Goal: Transaction & Acquisition: Purchase product/service

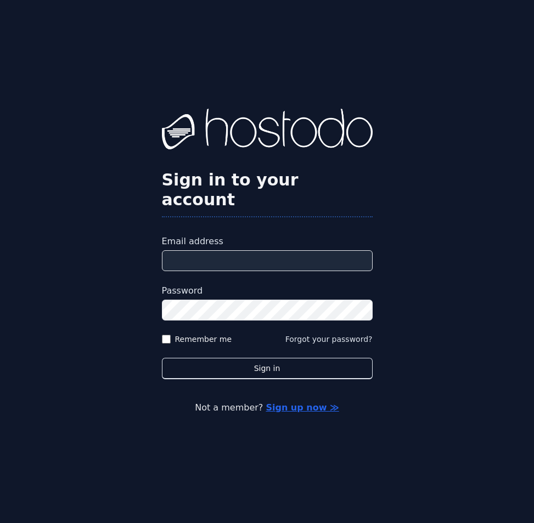
click at [257, 250] on input "Email address" at bounding box center [267, 260] width 211 height 21
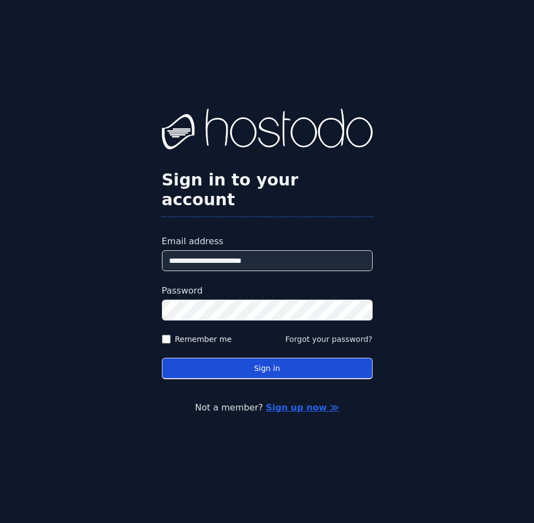
type input "**********"
click at [353, 358] on button "Sign in" at bounding box center [267, 368] width 211 height 21
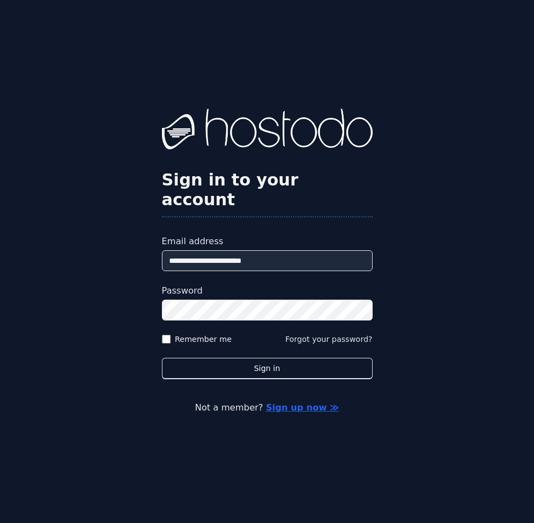
click at [531, 5] on div "**********" at bounding box center [267, 261] width 534 height 523
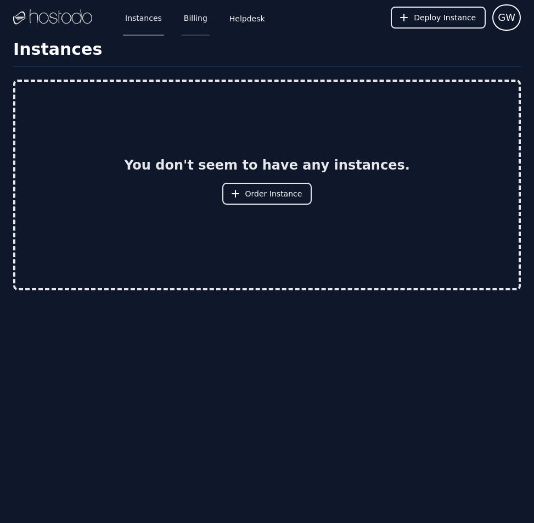
click at [182, 12] on link "Billing" at bounding box center [196, 17] width 28 height 36
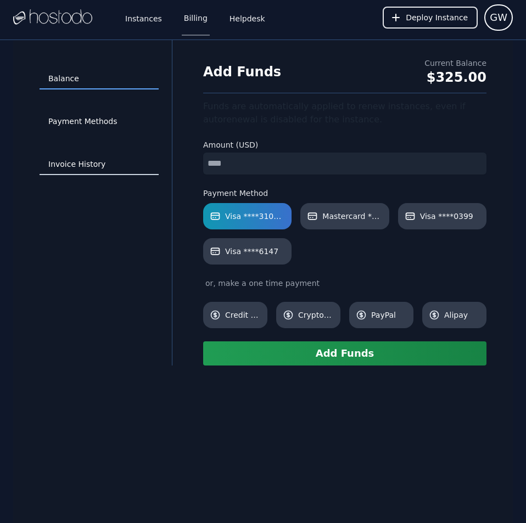
click at [87, 170] on link "Invoice History" at bounding box center [99, 164] width 119 height 21
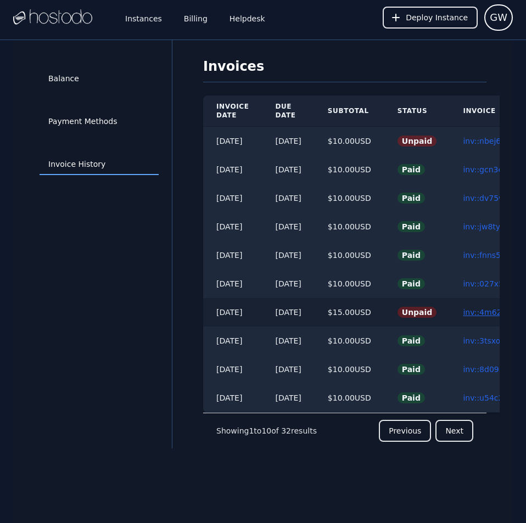
click at [488, 310] on link "inv::4m622zv0tu ≫" at bounding box center [499, 312] width 73 height 9
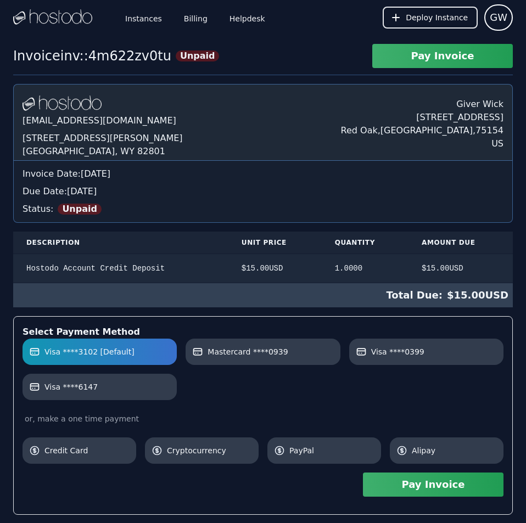
scroll to position [216, 0]
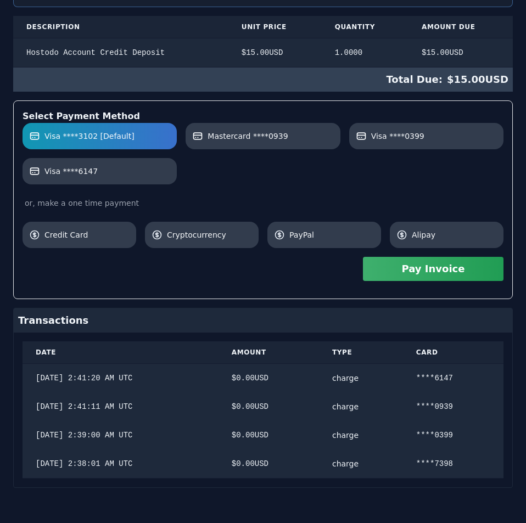
click at [488, 310] on div "[DOMAIN_NAME] [EMAIL_ADDRESS][DOMAIN_NAME] [STREET_ADDRESS][PERSON_NAME] Giver …" at bounding box center [262, 178] width 499 height 620
click at [451, 266] on button "Pay Invoice" at bounding box center [433, 269] width 140 height 24
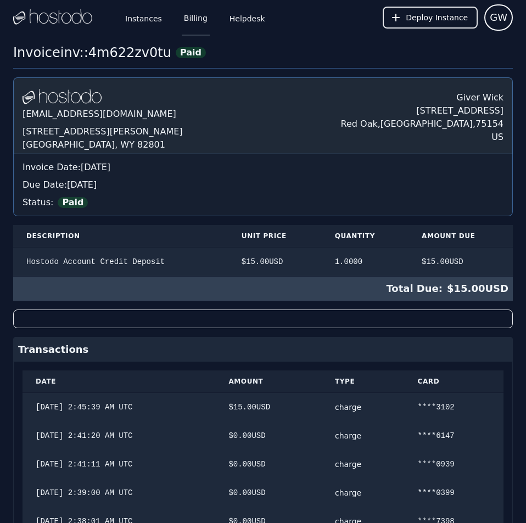
click at [192, 13] on link "Billing" at bounding box center [196, 17] width 28 height 36
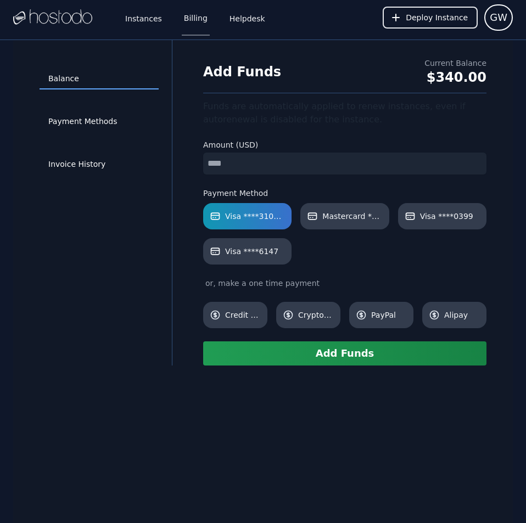
click at [321, 170] on input "number" at bounding box center [344, 164] width 283 height 22
type input "**"
click at [324, 460] on div "Balance Payment Methods Invoice History Add Funds Current Balance $340.00 Funds…" at bounding box center [262, 301] width 499 height 523
click at [295, 355] on button "Add Funds" at bounding box center [344, 353] width 283 height 24
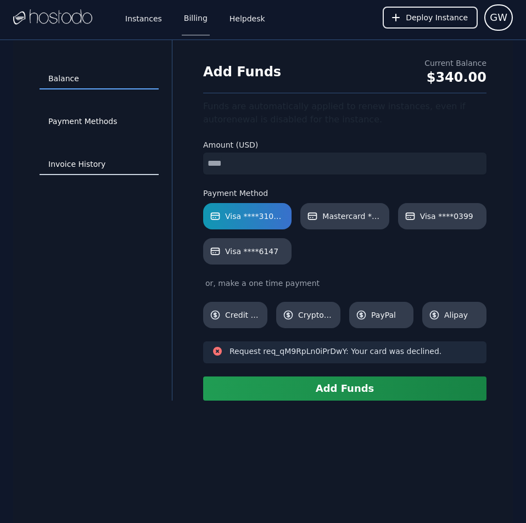
click at [54, 161] on link "Invoice History" at bounding box center [99, 164] width 119 height 21
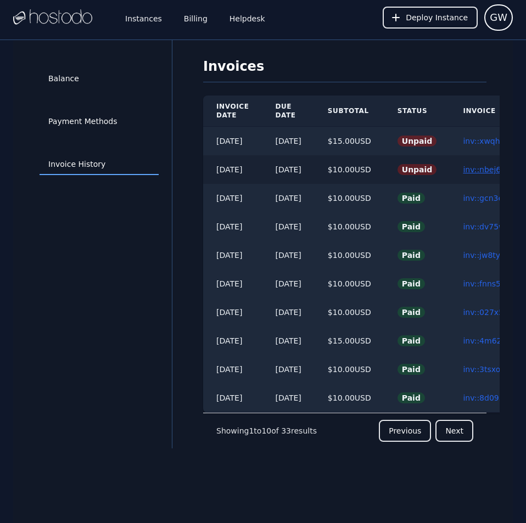
click at [481, 165] on link "inv::nbej6b1h5o ≫" at bounding box center [498, 169] width 70 height 9
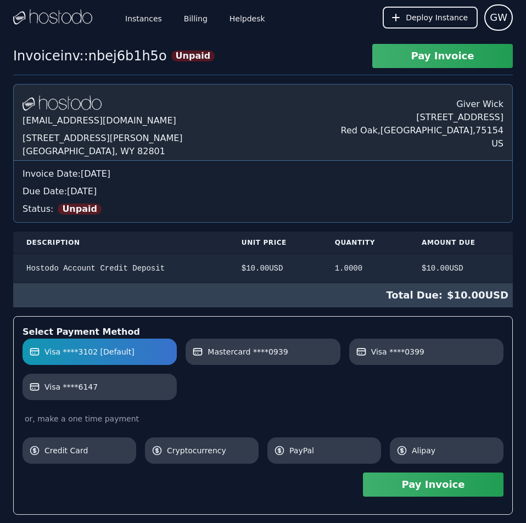
scroll to position [187, 0]
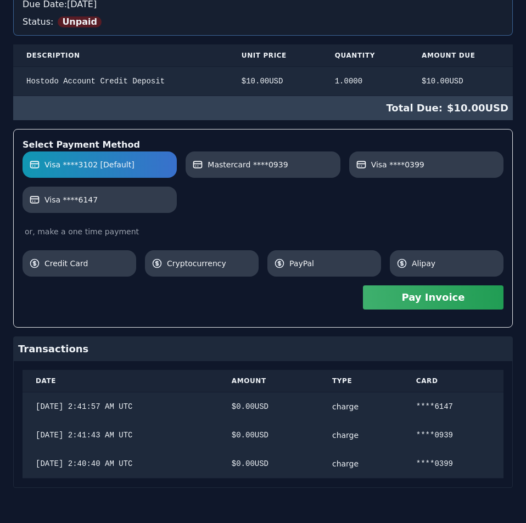
click at [481, 165] on div "Hostodo.com contact@hostodo.com 30 N Gould St, Ste N Sheridan, WY 82801 Giver W…" at bounding box center [262, 192] width 499 height 591
click at [449, 306] on button "Pay Invoice" at bounding box center [433, 297] width 140 height 24
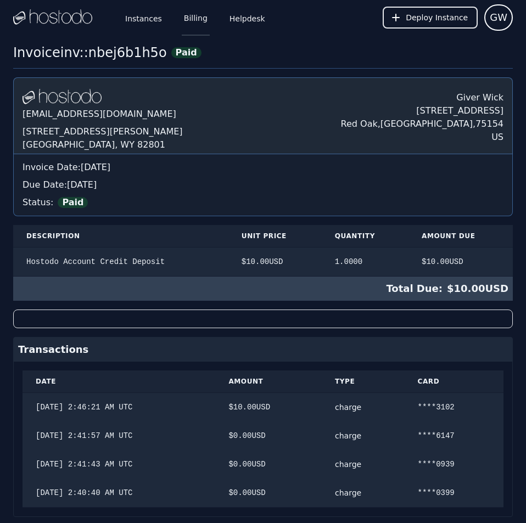
click at [188, 15] on link "Billing" at bounding box center [196, 17] width 28 height 36
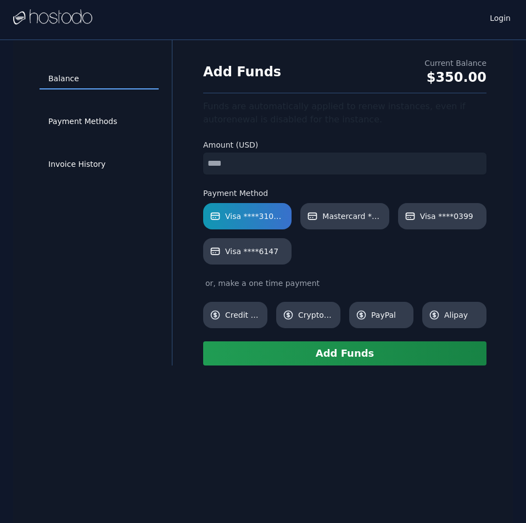
click at [267, 160] on input "number" at bounding box center [344, 164] width 283 height 22
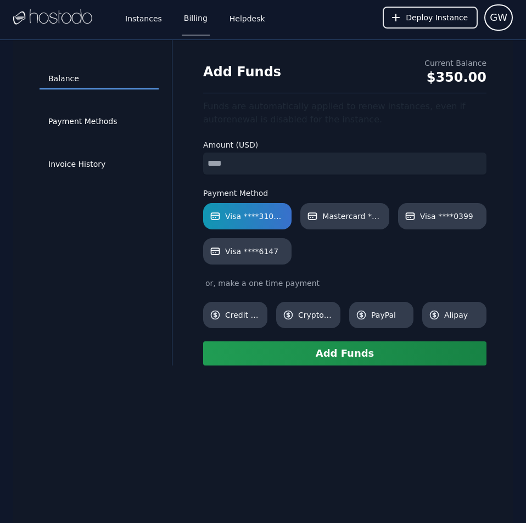
type input "**"
click at [321, 400] on div "Balance Payment Methods Invoice History Add Funds Current Balance $350.00 Funds…" at bounding box center [262, 301] width 499 height 523
click at [305, 361] on button "Add Funds" at bounding box center [344, 353] width 283 height 24
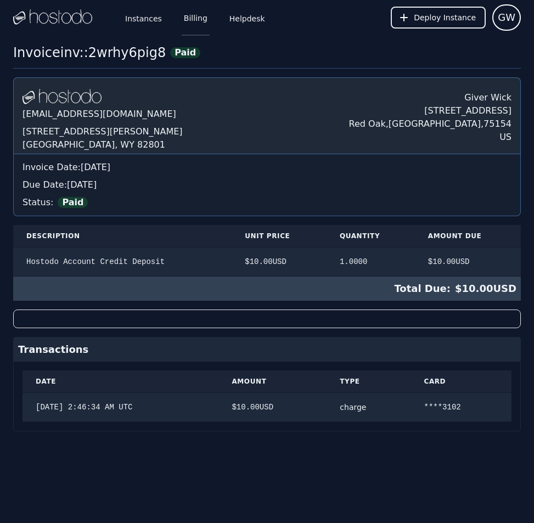
click at [182, 15] on link "Billing" at bounding box center [196, 17] width 28 height 36
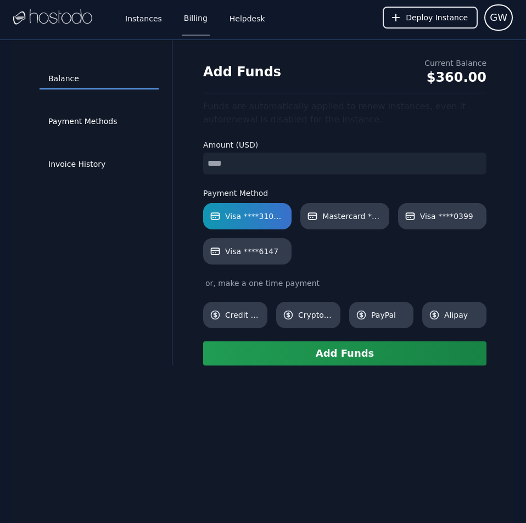
click at [269, 165] on input "number" at bounding box center [344, 164] width 283 height 22
type input "**"
click at [269, 481] on div "Balance Payment Methods Invoice History Add Funds Current Balance $360.00 Funds…" at bounding box center [262, 301] width 499 height 523
click at [320, 351] on button "Add Funds" at bounding box center [344, 353] width 283 height 24
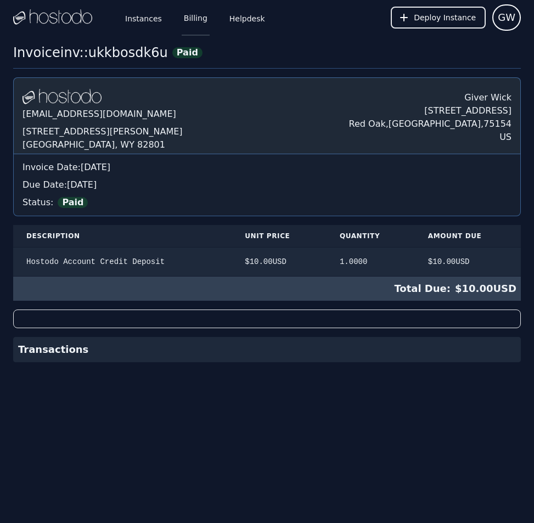
click at [185, 20] on link "Billing" at bounding box center [196, 17] width 28 height 36
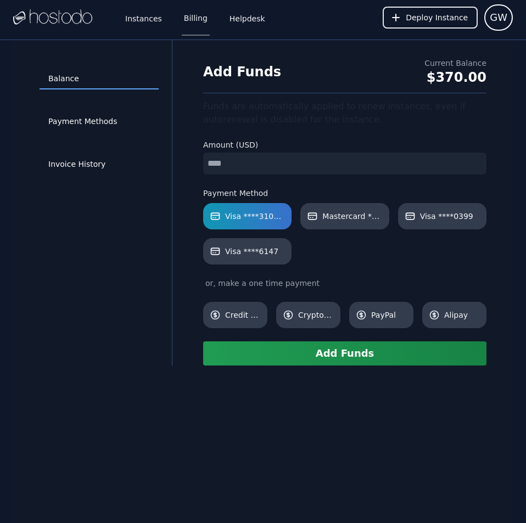
click at [256, 162] on input "number" at bounding box center [344, 164] width 283 height 22
type input "**"
click at [323, 509] on div "Balance Payment Methods Invoice History Add Funds Current Balance $370.00 Funds…" at bounding box center [262, 301] width 499 height 523
click at [321, 358] on button "Add Funds" at bounding box center [344, 353] width 283 height 24
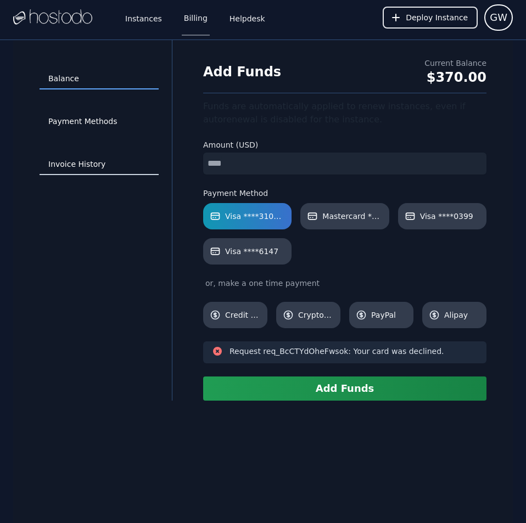
click at [88, 161] on link "Invoice History" at bounding box center [99, 164] width 119 height 21
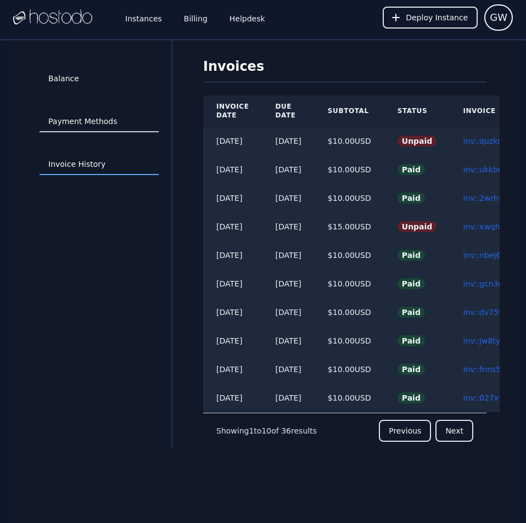
click at [64, 113] on link "Payment Methods" at bounding box center [99, 121] width 119 height 21
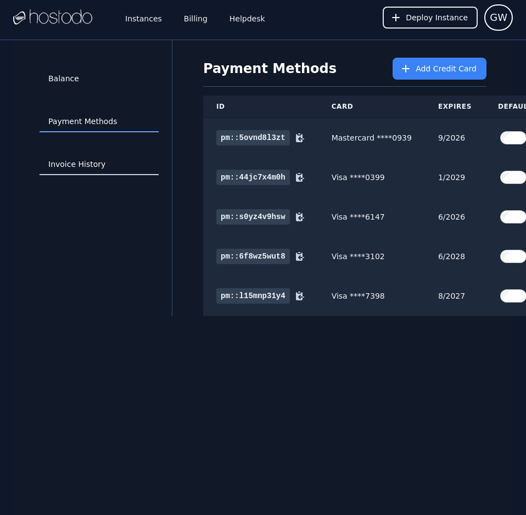
click at [86, 159] on link "Invoice History" at bounding box center [99, 164] width 119 height 21
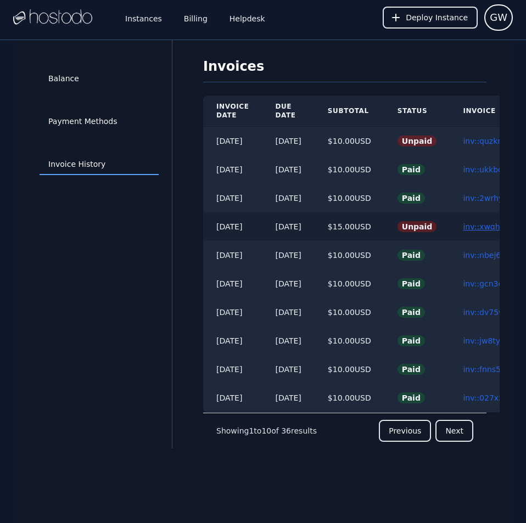
click at [488, 228] on link "inv::xwqhl2ejzm ≫" at bounding box center [498, 226] width 70 height 9
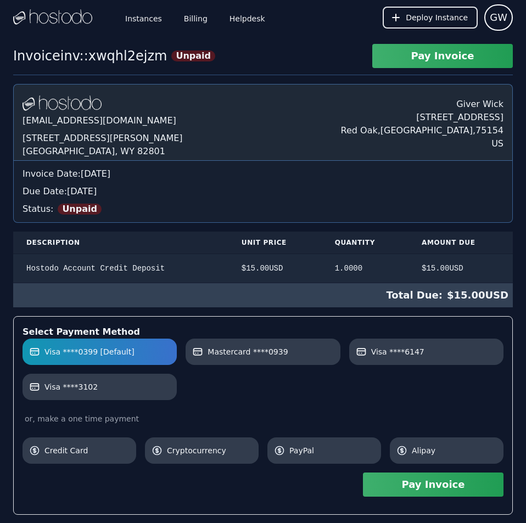
scroll to position [130, 0]
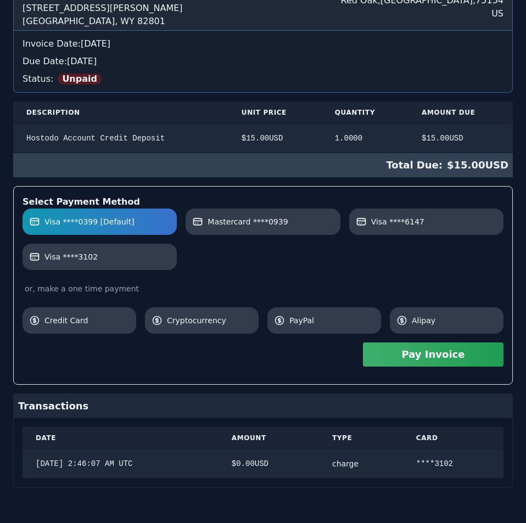
click at [488, 228] on div "[DOMAIN_NAME] [EMAIL_ADDRESS][DOMAIN_NAME] [STREET_ADDRESS][PERSON_NAME] Giver …" at bounding box center [262, 221] width 499 height 534
click at [435, 358] on button "Pay Invoice" at bounding box center [433, 354] width 140 height 24
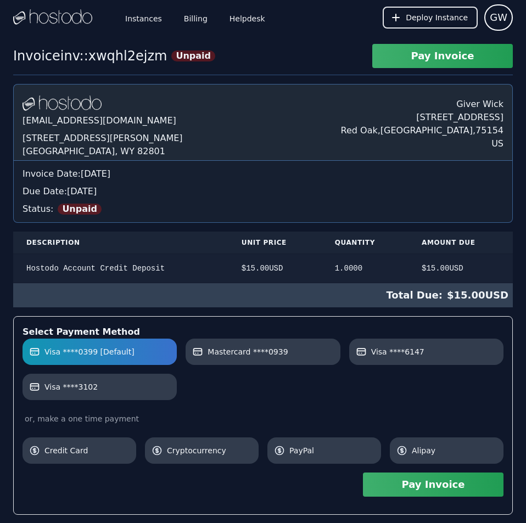
click at [226, 148] on div "Hostodo.com contact@hostodo.com 30 N Gould St, Ste N Sheridan, WY 82801 Giver W…" at bounding box center [262, 351] width 499 height 534
click at [185, 12] on link "Billing" at bounding box center [196, 17] width 28 height 36
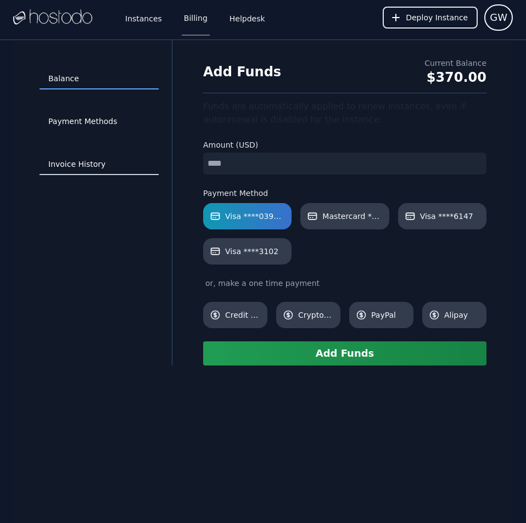
click at [85, 157] on link "Invoice History" at bounding box center [99, 164] width 119 height 21
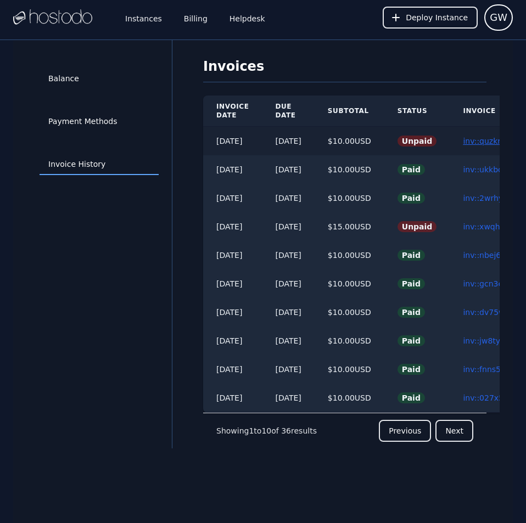
click at [477, 137] on link "inv::quzkm87568 ≫" at bounding box center [500, 141] width 75 height 9
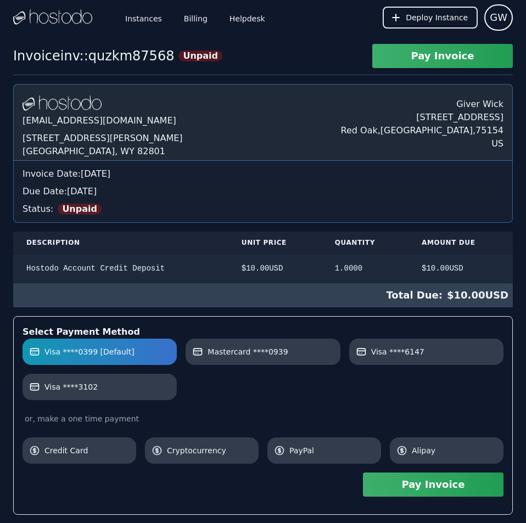
scroll to position [130, 0]
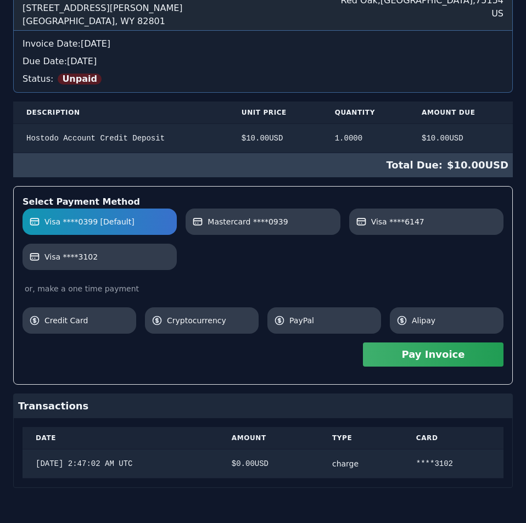
click at [477, 137] on div "[DOMAIN_NAME] [EMAIL_ADDRESS][DOMAIN_NAME] [STREET_ADDRESS][PERSON_NAME] Giver …" at bounding box center [262, 221] width 499 height 534
click at [441, 355] on button "Pay Invoice" at bounding box center [433, 354] width 140 height 24
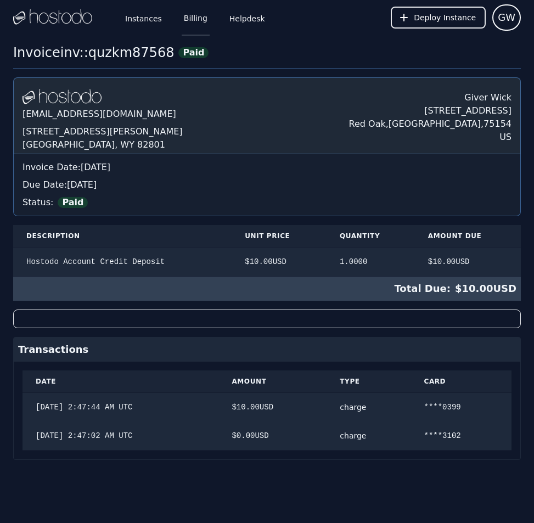
click at [188, 20] on link "Billing" at bounding box center [196, 17] width 28 height 36
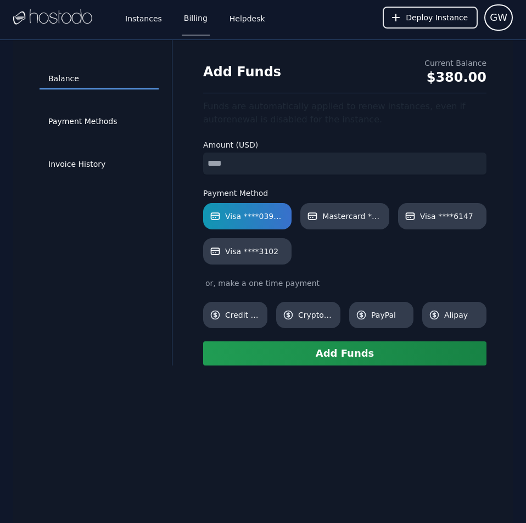
click at [294, 165] on input "number" at bounding box center [344, 164] width 283 height 22
type input "**"
click at [322, 350] on button "Add Funds" at bounding box center [344, 353] width 283 height 24
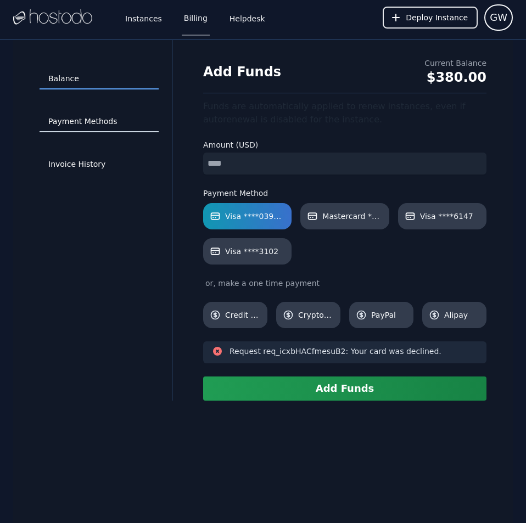
click at [77, 119] on link "Payment Methods" at bounding box center [99, 121] width 119 height 21
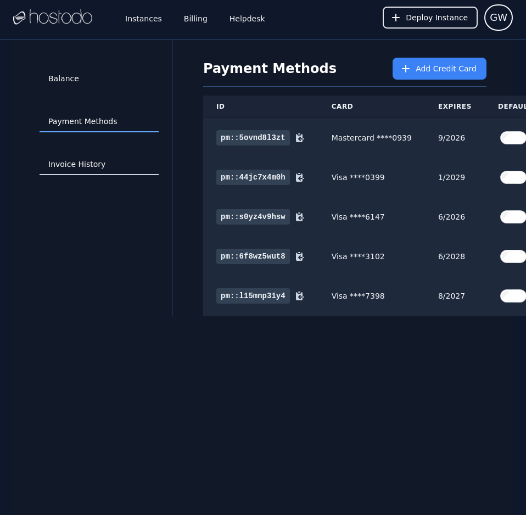
click at [72, 165] on link "Invoice History" at bounding box center [99, 164] width 119 height 21
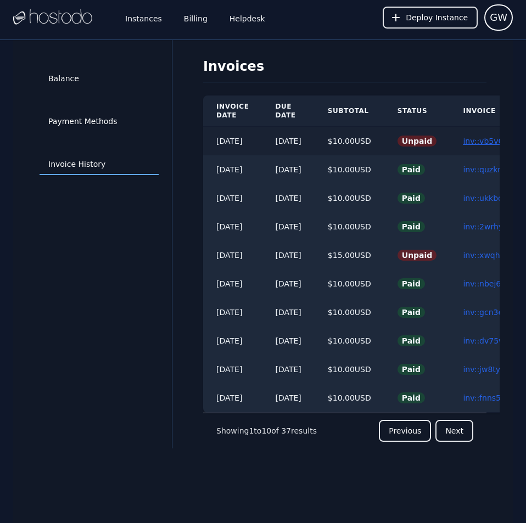
click at [486, 141] on link "inv::vb5v07e89p ≫" at bounding box center [499, 141] width 72 height 9
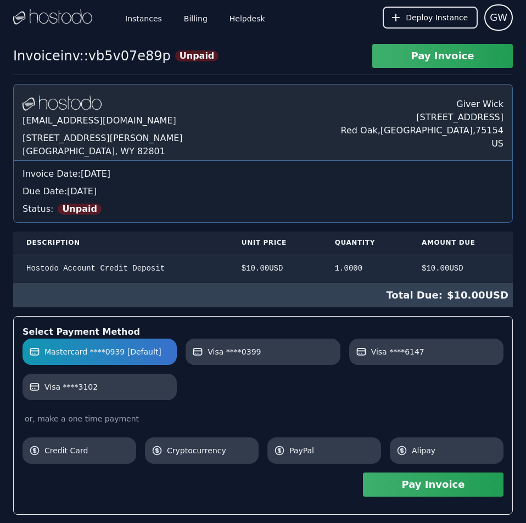
scroll to position [130, 0]
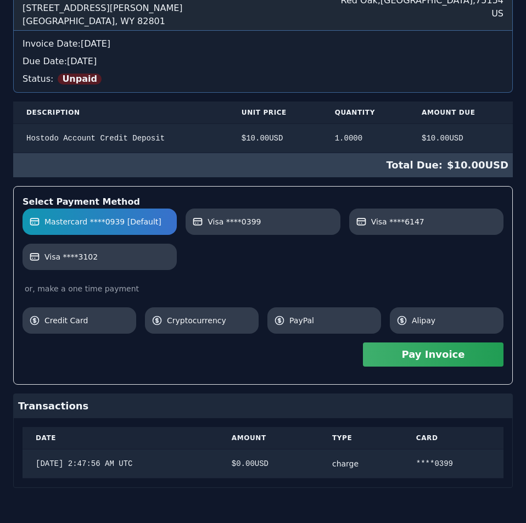
click at [486, 141] on div "Hostodo.com contact@hostodo.com 30 N Gould St, Ste N Sheridan, WY 82801 Giver W…" at bounding box center [262, 221] width 499 height 534
click at [413, 351] on button "Pay Invoice" at bounding box center [433, 354] width 140 height 24
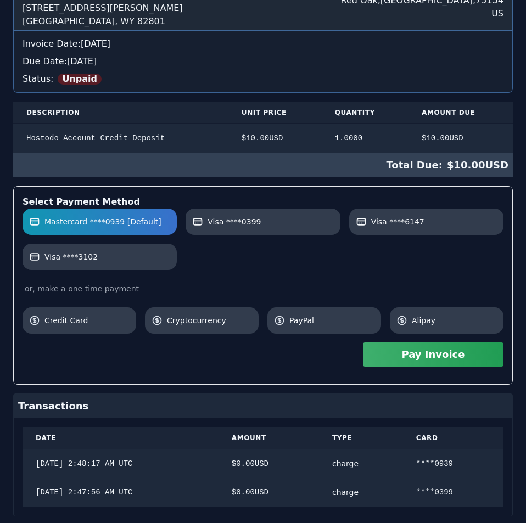
scroll to position [0, 0]
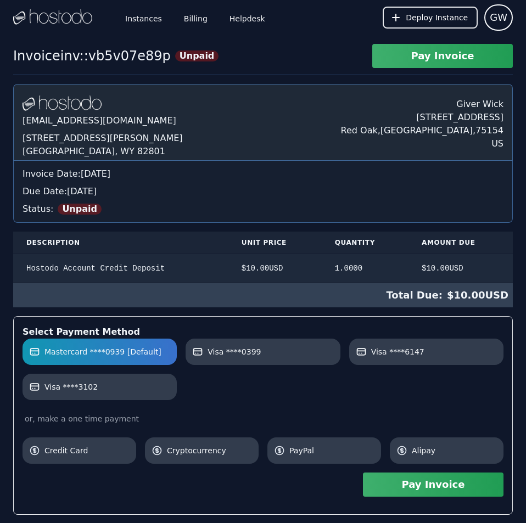
click at [258, 76] on div "Invoice inv::vb5v07e89p Unpaid Pay Invoice Hostodo.com contact@hostodo.com 30 N…" at bounding box center [263, 363] width 526 height 638
click at [381, 356] on span "Visa ****6147" at bounding box center [397, 351] width 53 height 11
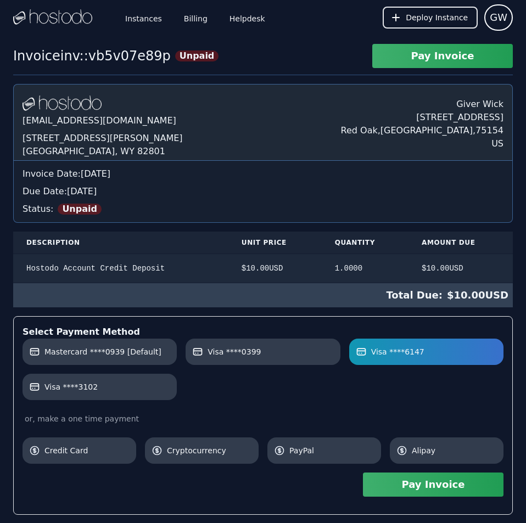
scroll to position [159, 0]
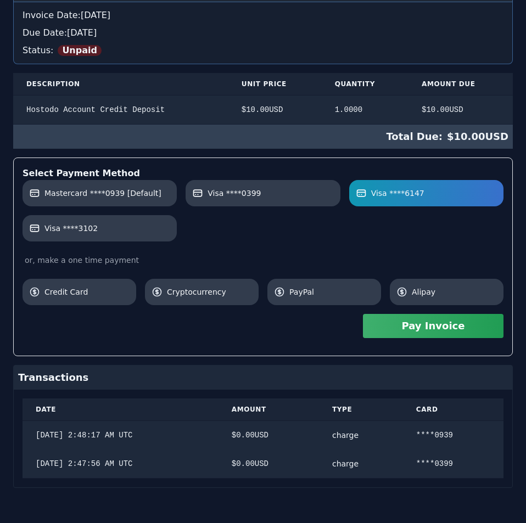
click at [396, 395] on div "Hostodo.com contact@hostodo.com 30 N Gould St, Ste N Sheridan, WY 82801 Giver W…" at bounding box center [262, 206] width 499 height 563
click at [405, 327] on button "Pay Invoice" at bounding box center [433, 326] width 140 height 24
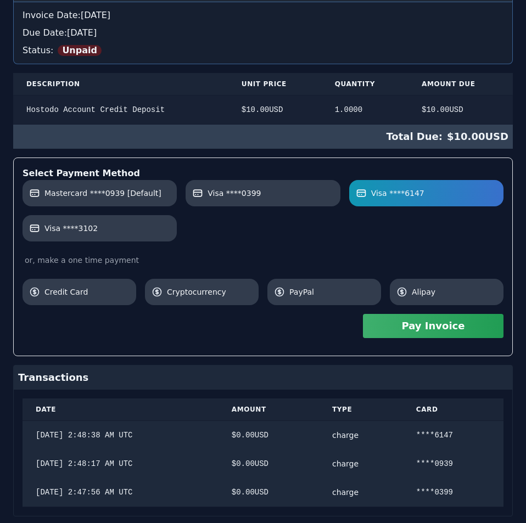
scroll to position [0, 0]
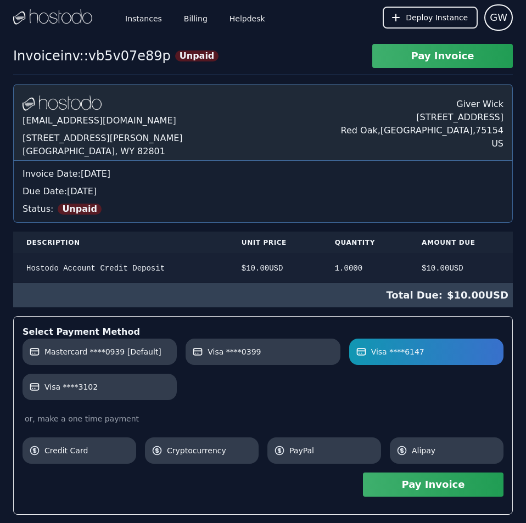
click at [330, 116] on div "Hostodo.com contact@hostodo.com 30 N Gould St, Ste N Sheridan, WY 82801 Giver W…" at bounding box center [262, 379] width 499 height 591
click at [188, 13] on link "Billing" at bounding box center [196, 17] width 28 height 36
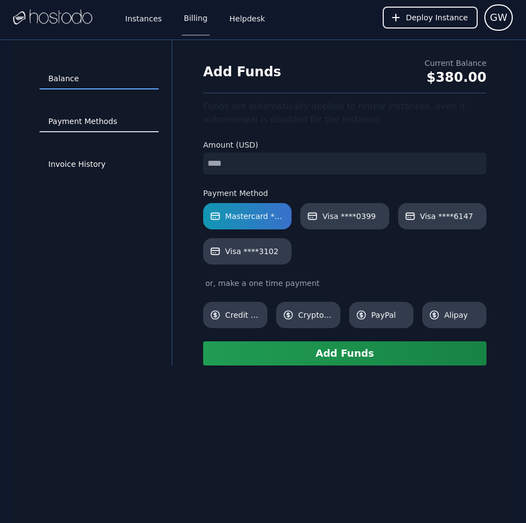
click at [86, 117] on link "Payment Methods" at bounding box center [99, 121] width 119 height 21
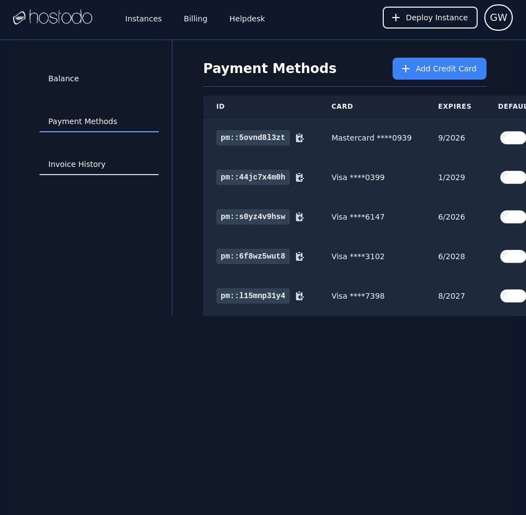
click at [99, 156] on link "Invoice History" at bounding box center [99, 164] width 119 height 21
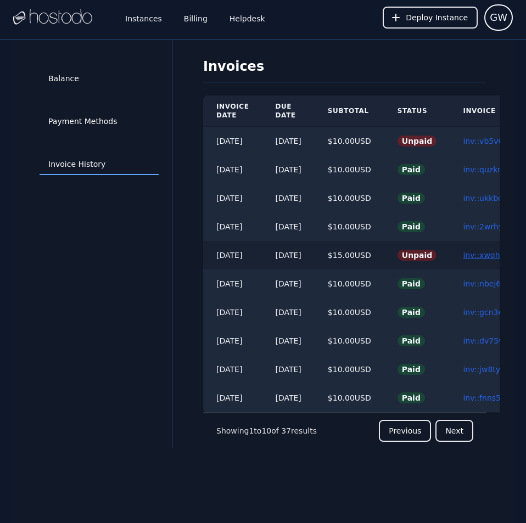
click at [486, 254] on link "inv::xwqhl2ejzm ≫" at bounding box center [498, 255] width 70 height 9
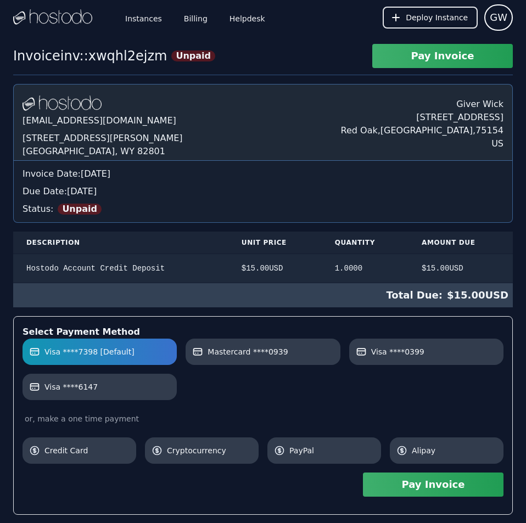
scroll to position [159, 0]
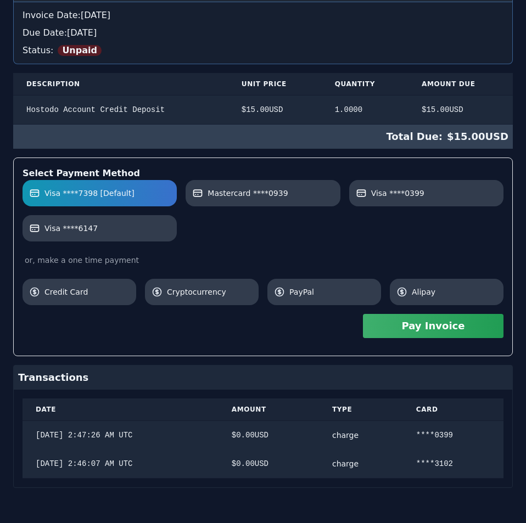
click at [486, 254] on div "Hostodo.com contact@hostodo.com 30 N Gould St, Ste N Sheridan, WY 82801 Giver W…" at bounding box center [262, 206] width 499 height 563
click at [464, 332] on button "Pay Invoice" at bounding box center [433, 326] width 140 height 24
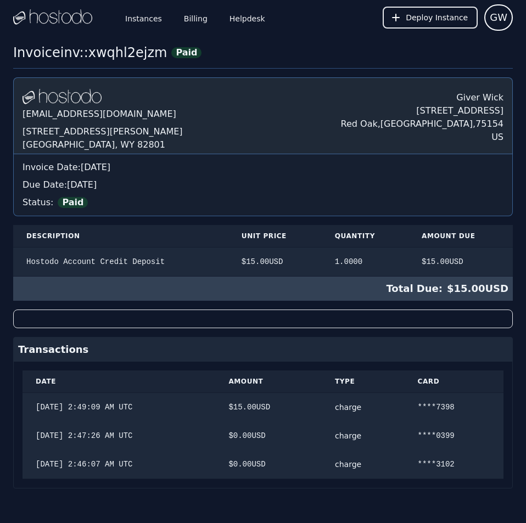
click at [246, 239] on th "Unit Price" at bounding box center [274, 236] width 93 height 23
click at [189, 23] on link "Billing" at bounding box center [196, 17] width 28 height 36
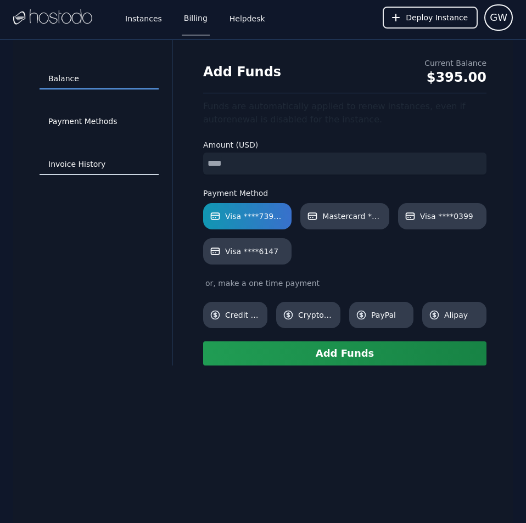
click at [85, 160] on link "Invoice History" at bounding box center [99, 164] width 119 height 21
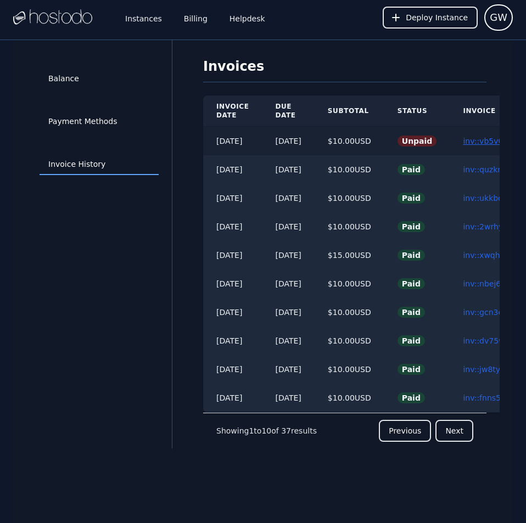
click at [486, 142] on link "inv::vb5v07e89p ≫" at bounding box center [499, 141] width 72 height 9
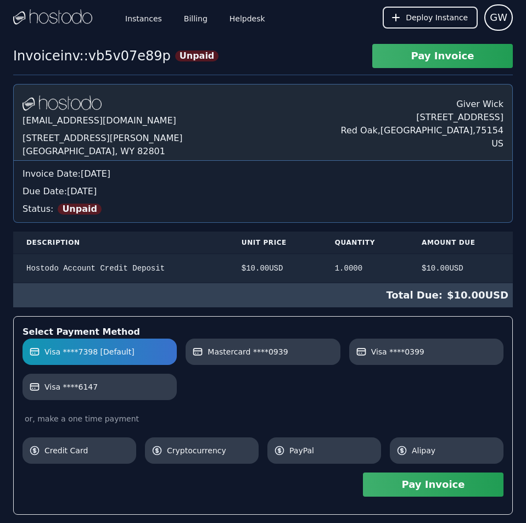
scroll to position [187, 0]
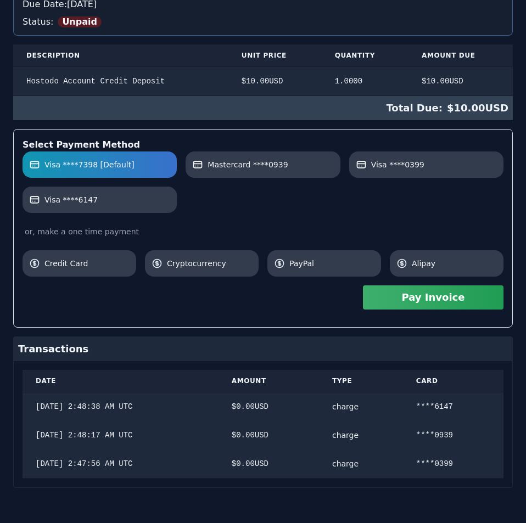
click at [314, 245] on div "Hostodo.com contact@hostodo.com 30 N Gould St, Ste N Sheridan, WY 82801 Giver W…" at bounding box center [262, 192] width 499 height 591
click at [407, 301] on button "Pay Invoice" at bounding box center [433, 297] width 140 height 24
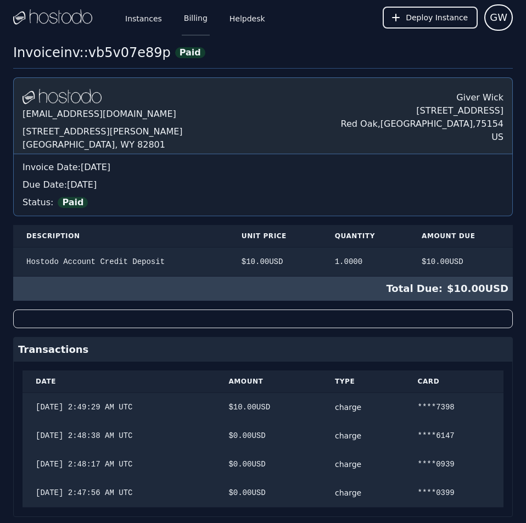
click at [188, 15] on link "Billing" at bounding box center [196, 17] width 28 height 36
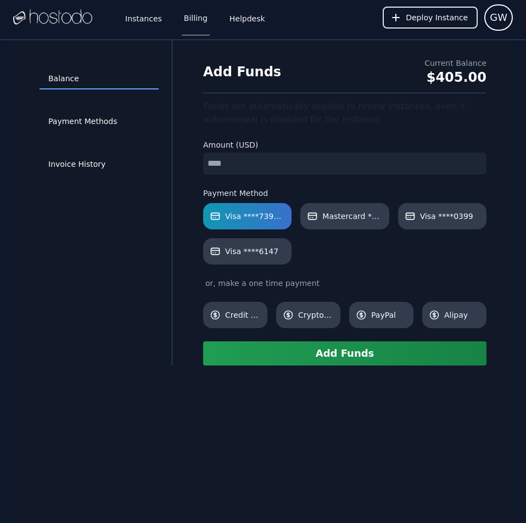
click at [252, 165] on input "number" at bounding box center [344, 164] width 283 height 22
type input "**"
click at [357, 458] on div "Balance Payment Methods Invoice History Add Funds Current Balance $405.00 Funds…" at bounding box center [262, 301] width 499 height 523
click at [338, 359] on button "Add Funds" at bounding box center [344, 353] width 283 height 24
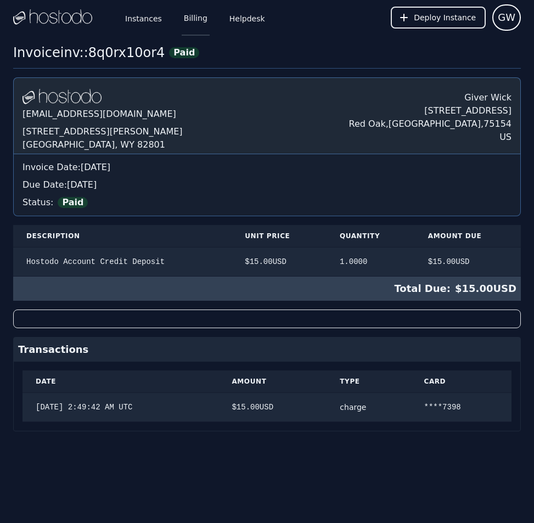
click at [189, 17] on link "Billing" at bounding box center [196, 17] width 28 height 36
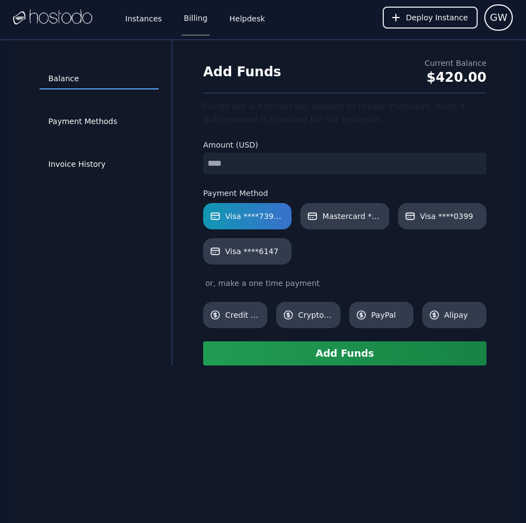
click at [261, 164] on input "number" at bounding box center [344, 164] width 283 height 22
click at [312, 412] on div "Balance Payment Methods Invoice History Add Funds Current Balance $420.00 Funds…" at bounding box center [262, 301] width 499 height 523
click at [285, 357] on button "Add Funds" at bounding box center [344, 353] width 283 height 24
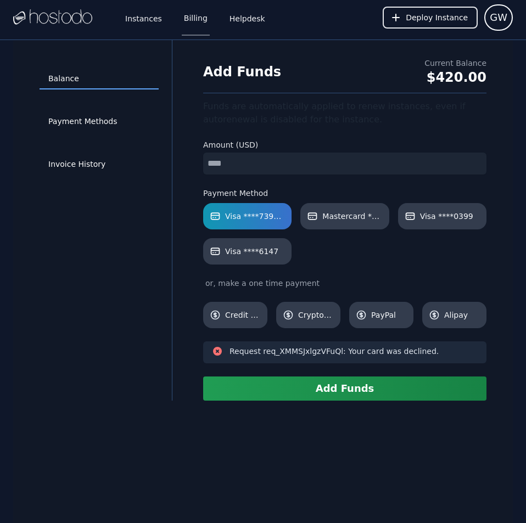
click at [262, 165] on input "**" at bounding box center [344, 164] width 283 height 22
type input "**"
click at [325, 480] on div "Balance Payment Methods Invoice History Add Funds Current Balance $420.00 Funds…" at bounding box center [262, 301] width 499 height 523
click at [332, 387] on button "Add Funds" at bounding box center [344, 388] width 283 height 24
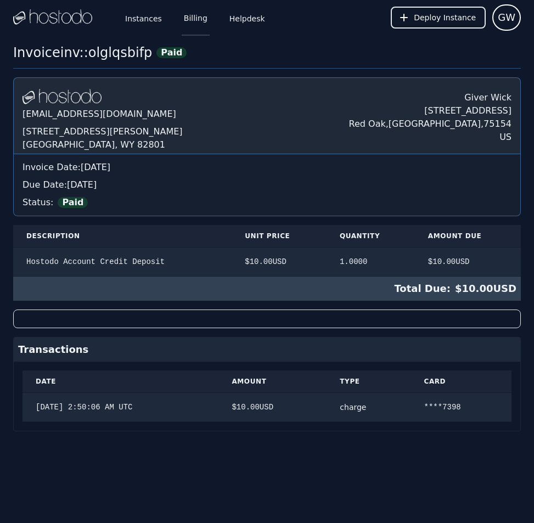
click at [191, 16] on link "Billing" at bounding box center [196, 17] width 28 height 36
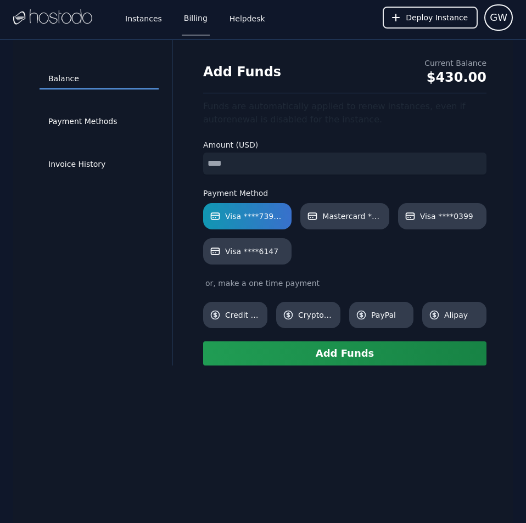
click at [249, 162] on input "number" at bounding box center [344, 164] width 283 height 22
type input "**"
click at [315, 458] on div "Balance Payment Methods Invoice History Add Funds Current Balance $430.00 Funds…" at bounding box center [262, 301] width 499 height 523
click at [330, 355] on button "Add Funds" at bounding box center [344, 353] width 283 height 24
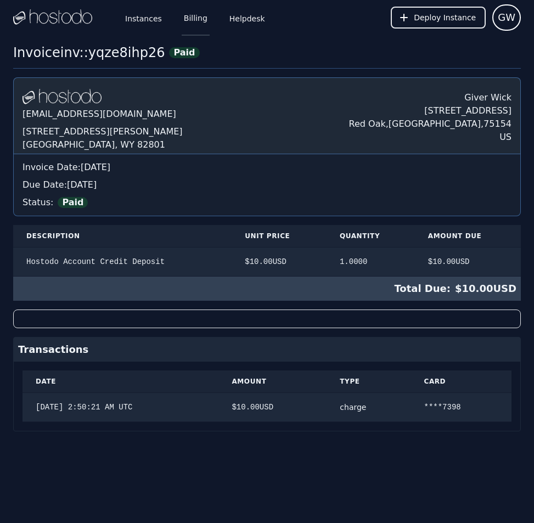
click at [193, 19] on link "Billing" at bounding box center [196, 17] width 28 height 36
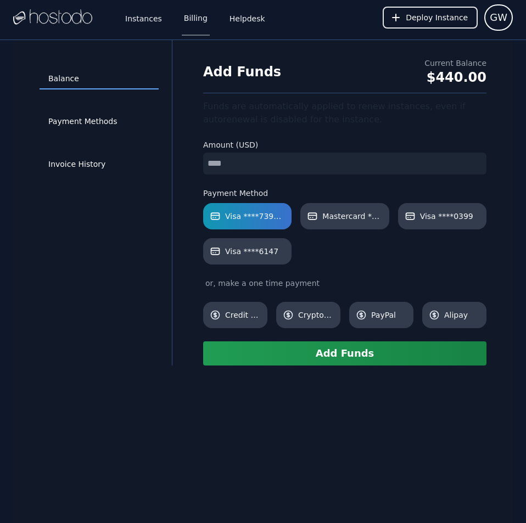
click at [273, 168] on input "number" at bounding box center [344, 164] width 283 height 22
type input "**"
click at [289, 487] on div "Balance Payment Methods Invoice History Add Funds Current Balance $440.00 Funds…" at bounding box center [262, 301] width 499 height 523
click at [316, 352] on button "Add Funds" at bounding box center [344, 353] width 283 height 24
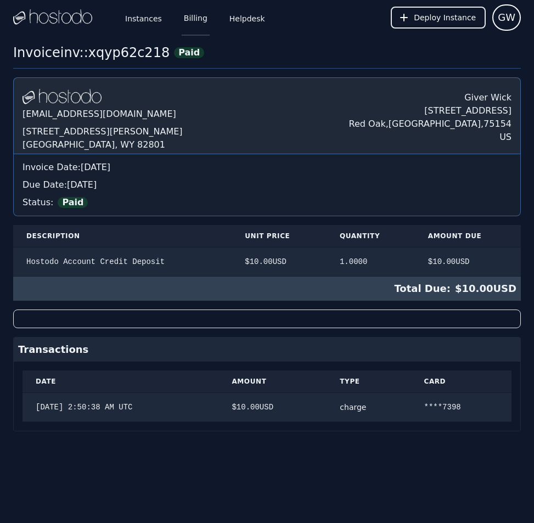
click at [185, 17] on link "Billing" at bounding box center [196, 17] width 28 height 36
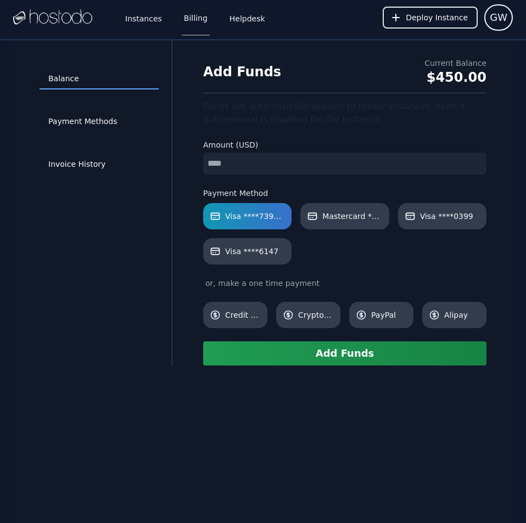
click at [246, 165] on input "number" at bounding box center [344, 164] width 283 height 22
type input "**"
click at [355, 459] on div "Balance Payment Methods Invoice History Add Funds Current Balance $450.00 Funds…" at bounding box center [262, 301] width 499 height 523
click at [308, 356] on button "Add Funds" at bounding box center [344, 353] width 283 height 24
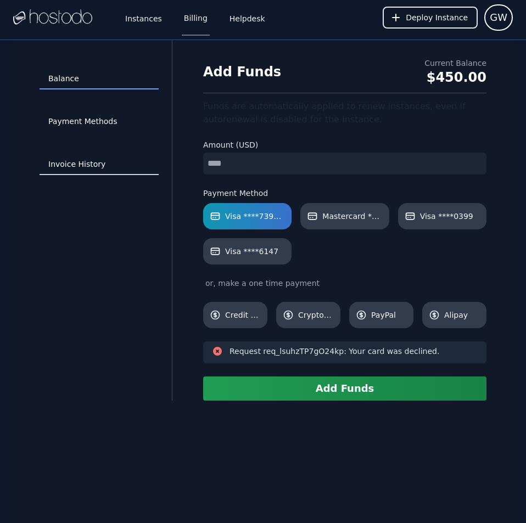
click at [91, 165] on link "Invoice History" at bounding box center [99, 164] width 119 height 21
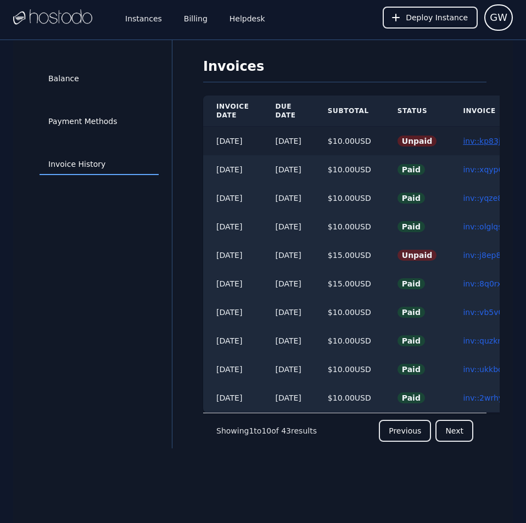
click at [490, 137] on link "inv::kp83j0am9p ≫" at bounding box center [499, 141] width 72 height 9
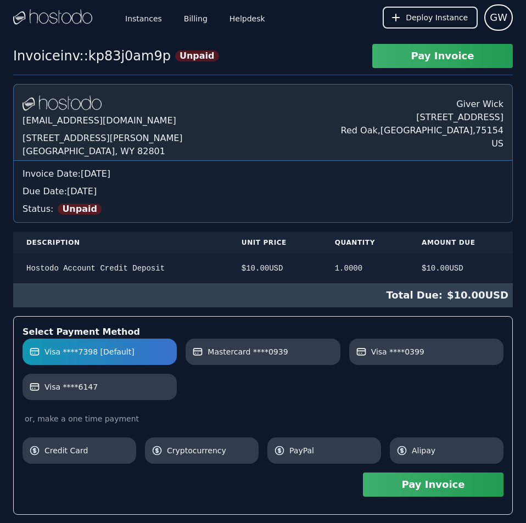
scroll to position [130, 0]
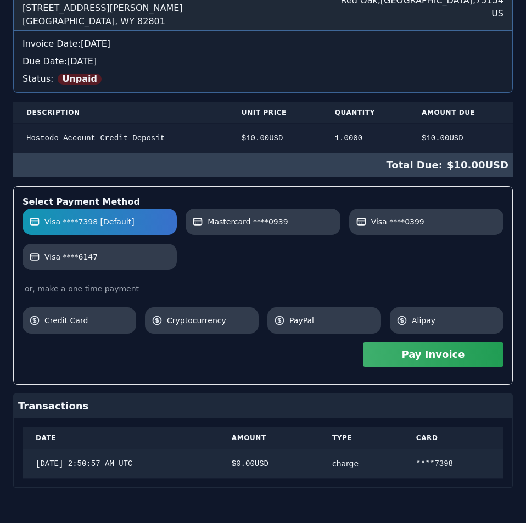
click at [317, 283] on div "Hostodo.com contact@hostodo.com 30 N Gould St, Ste N Sheridan, WY 82801 Giver W…" at bounding box center [262, 221] width 499 height 534
click at [426, 356] on button "Pay Invoice" at bounding box center [433, 354] width 140 height 24
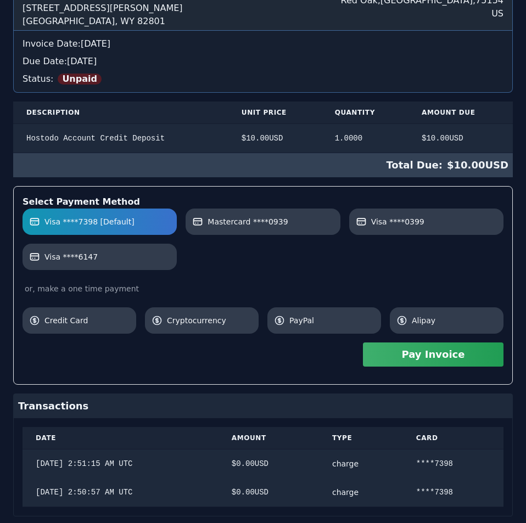
click at [392, 44] on div "Invoice inv::kp83j0am9p Unpaid Pay Invoice Hostodo.com contact@hostodo.com 30 N…" at bounding box center [263, 233] width 526 height 638
